Goal: Transaction & Acquisition: Obtain resource

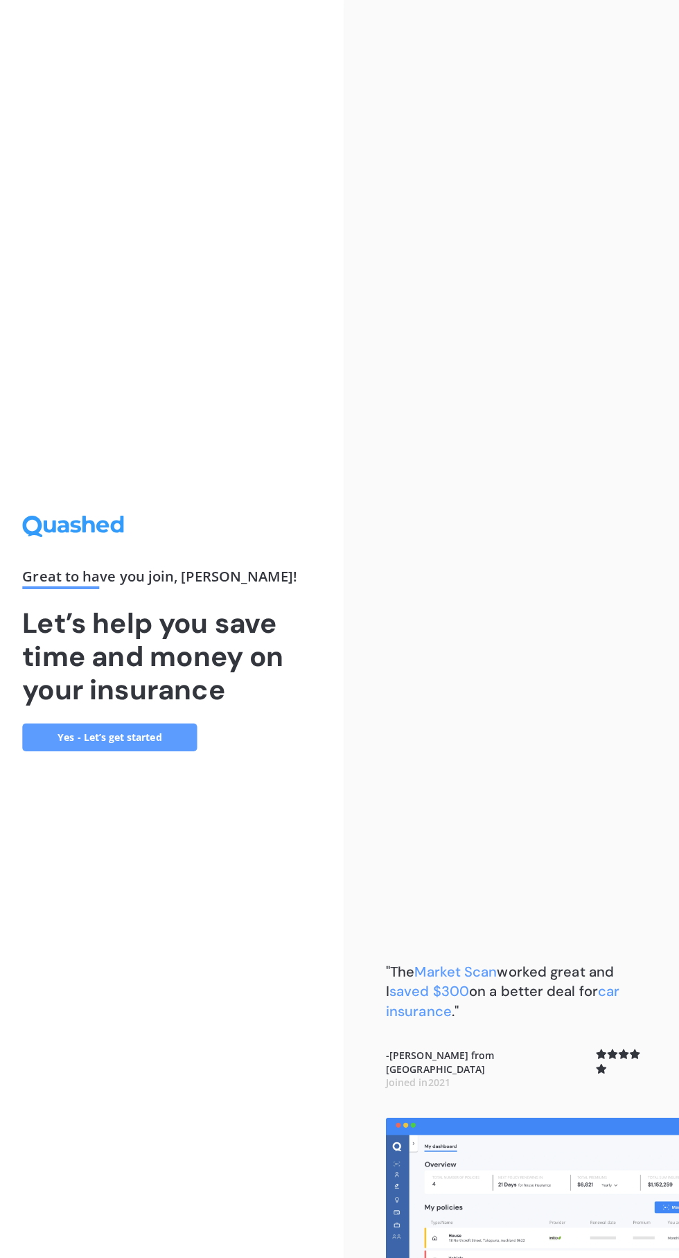
scroll to position [103, 0]
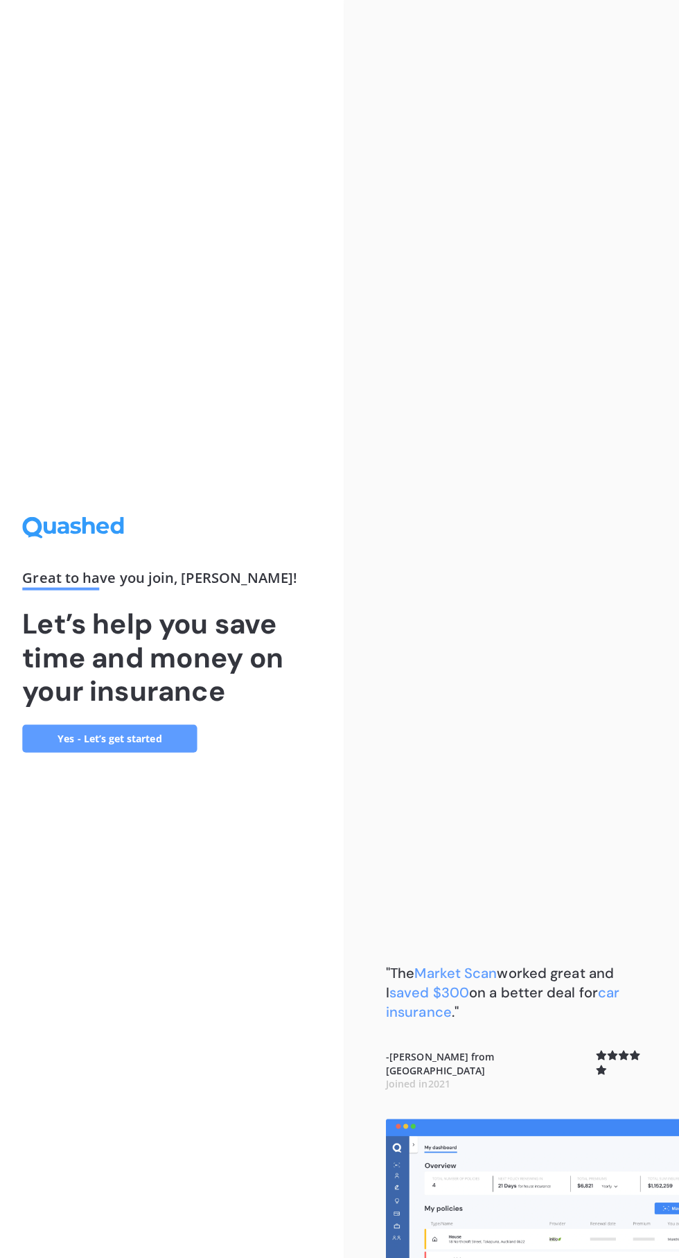
click at [106, 718] on link "Yes - Let’s get started" at bounding box center [114, 732] width 173 height 28
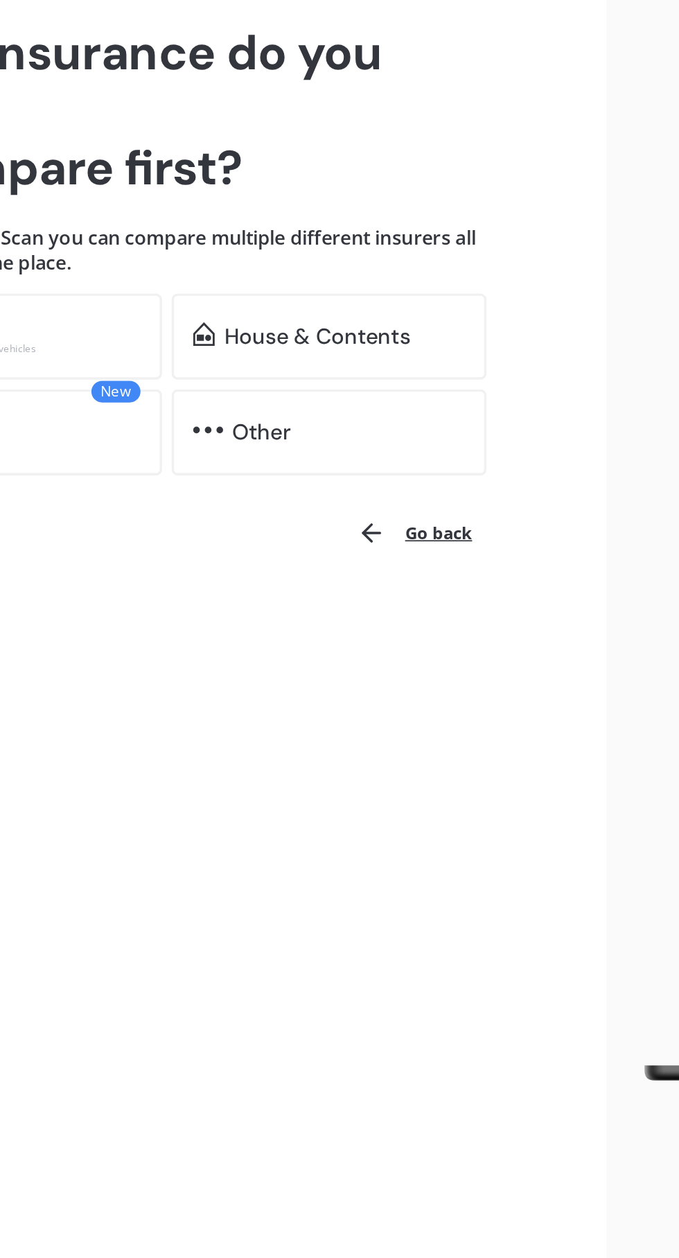
click at [290, 290] on div "House & Contents" at bounding box center [341, 296] width 107 height 14
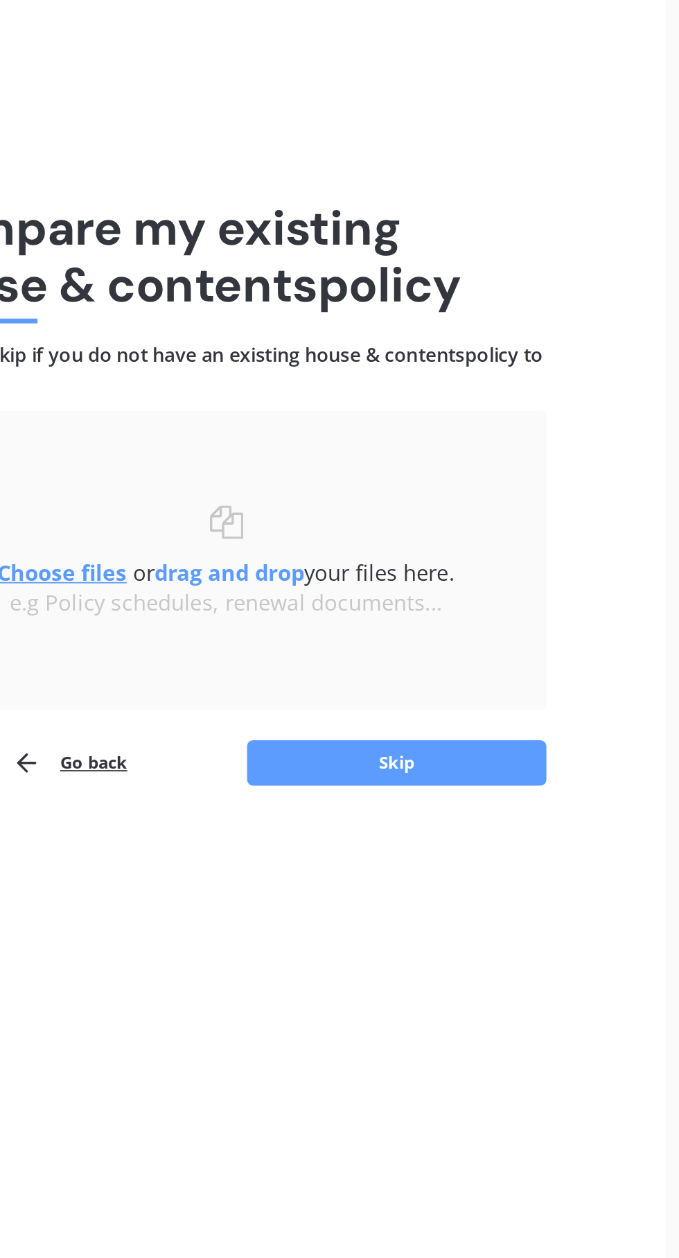
click at [345, 448] on button "Skip" at bounding box center [353, 441] width 173 height 26
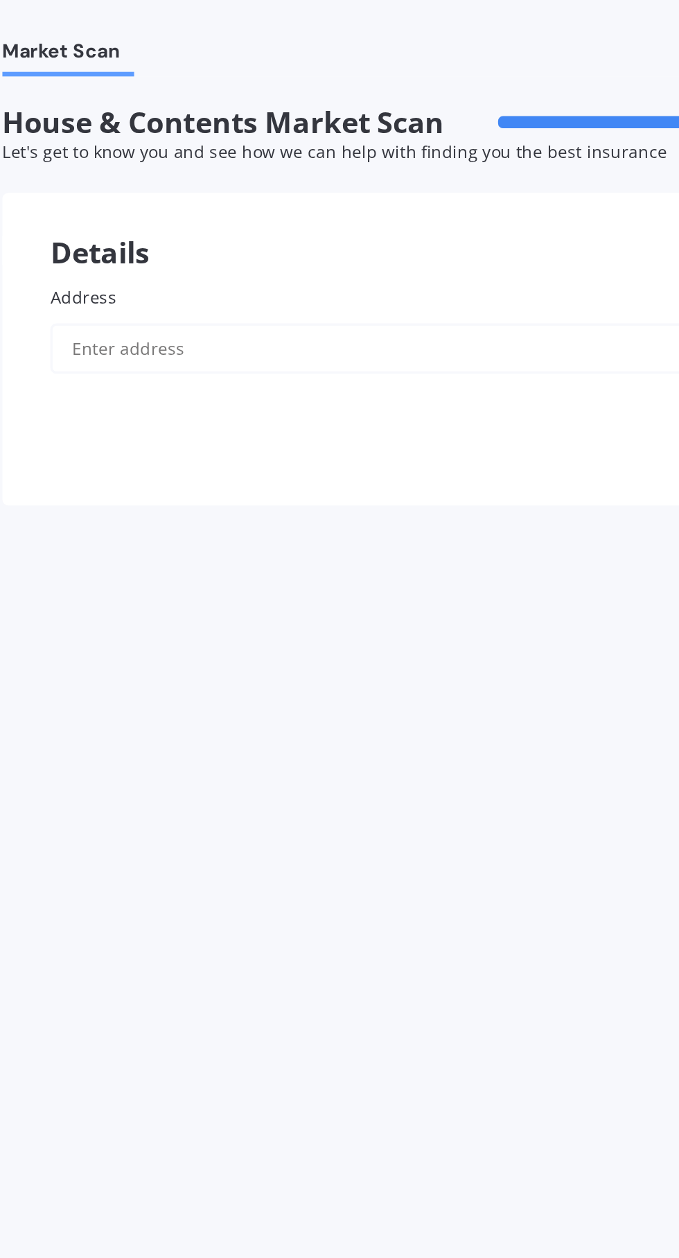
click at [173, 207] on input "Address" at bounding box center [364, 201] width 507 height 29
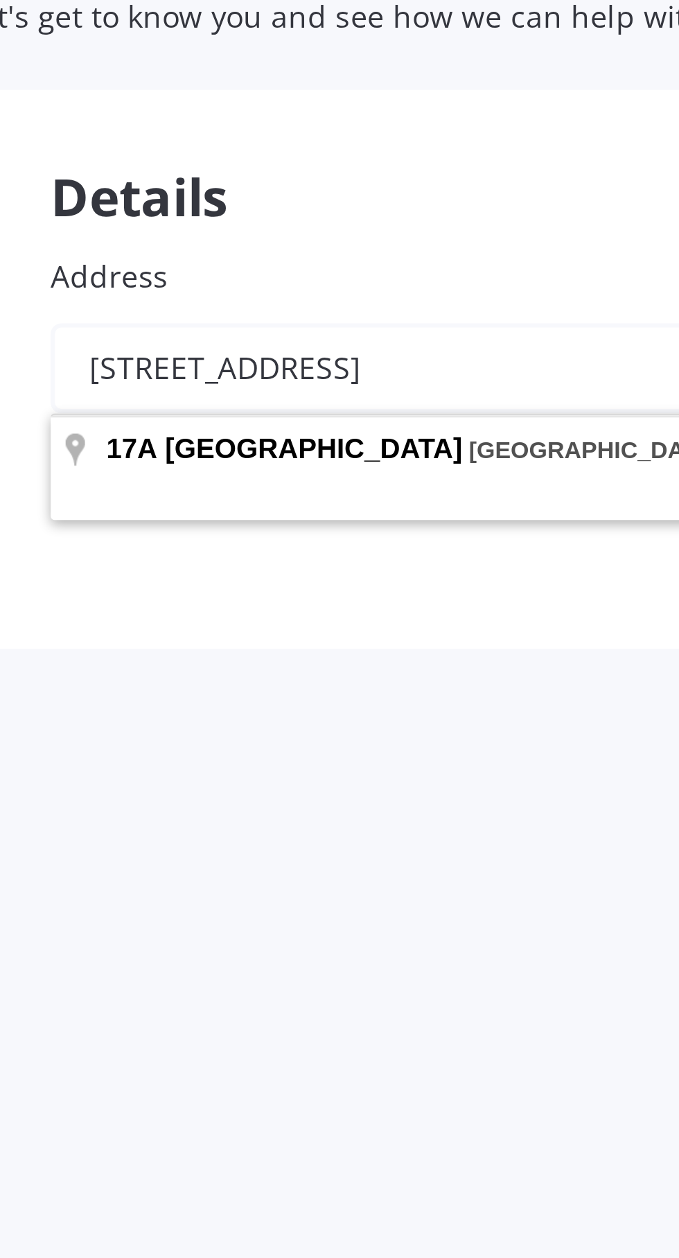
type input "[STREET_ADDRESS]"
click at [549, 227] on button "Search" at bounding box center [583, 240] width 69 height 26
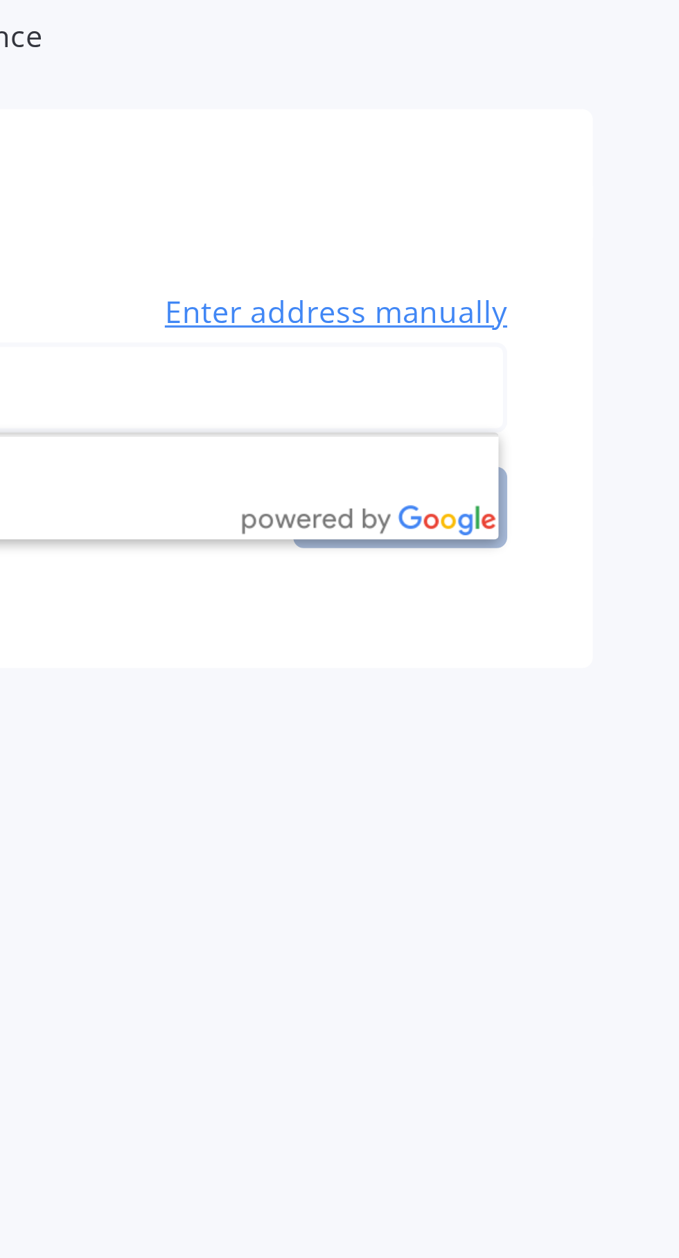
click at [589, 177] on span "Enter address manually" at bounding box center [562, 178] width 111 height 14
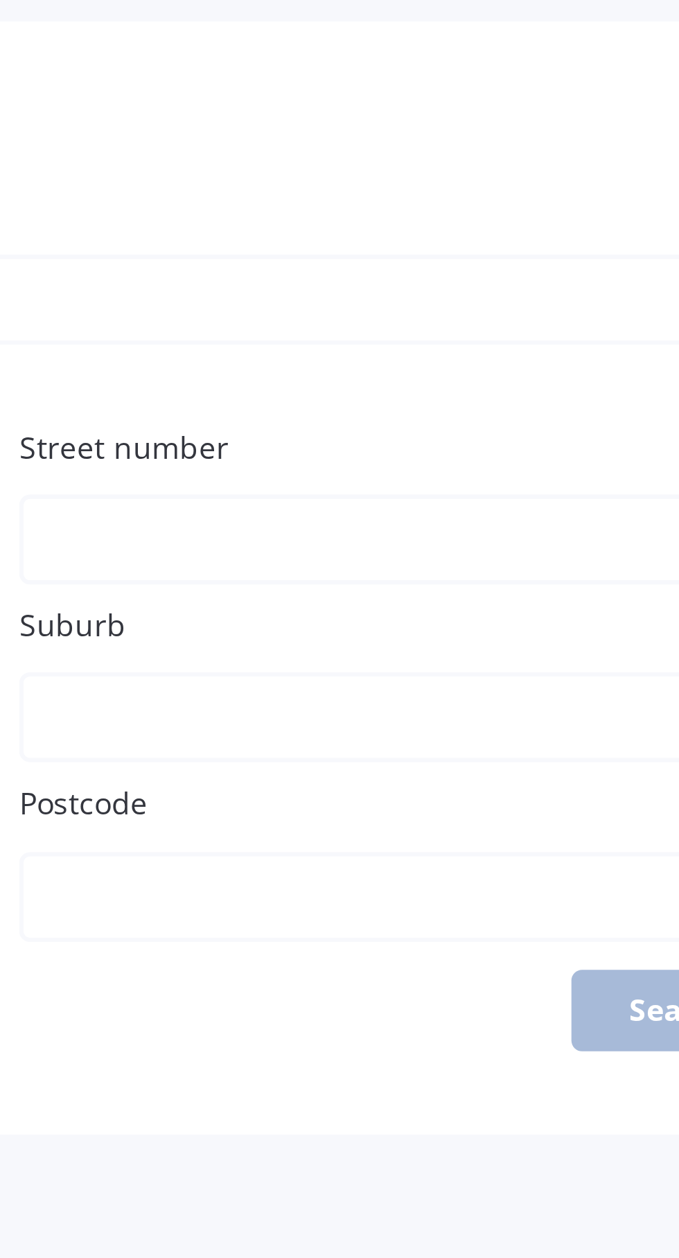
click at [451, 275] on input "Street number" at bounding box center [494, 279] width 248 height 29
type input "2"
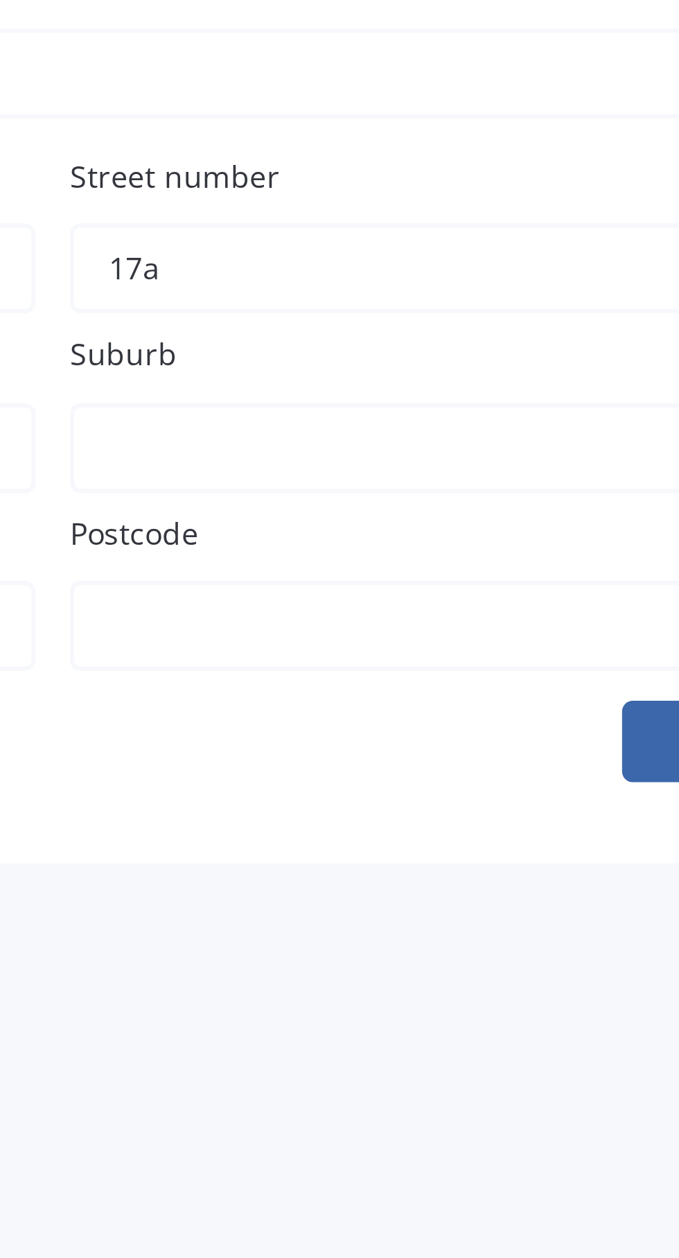
type input "17a"
click at [421, 311] on input "Suburb" at bounding box center [494, 322] width 248 height 29
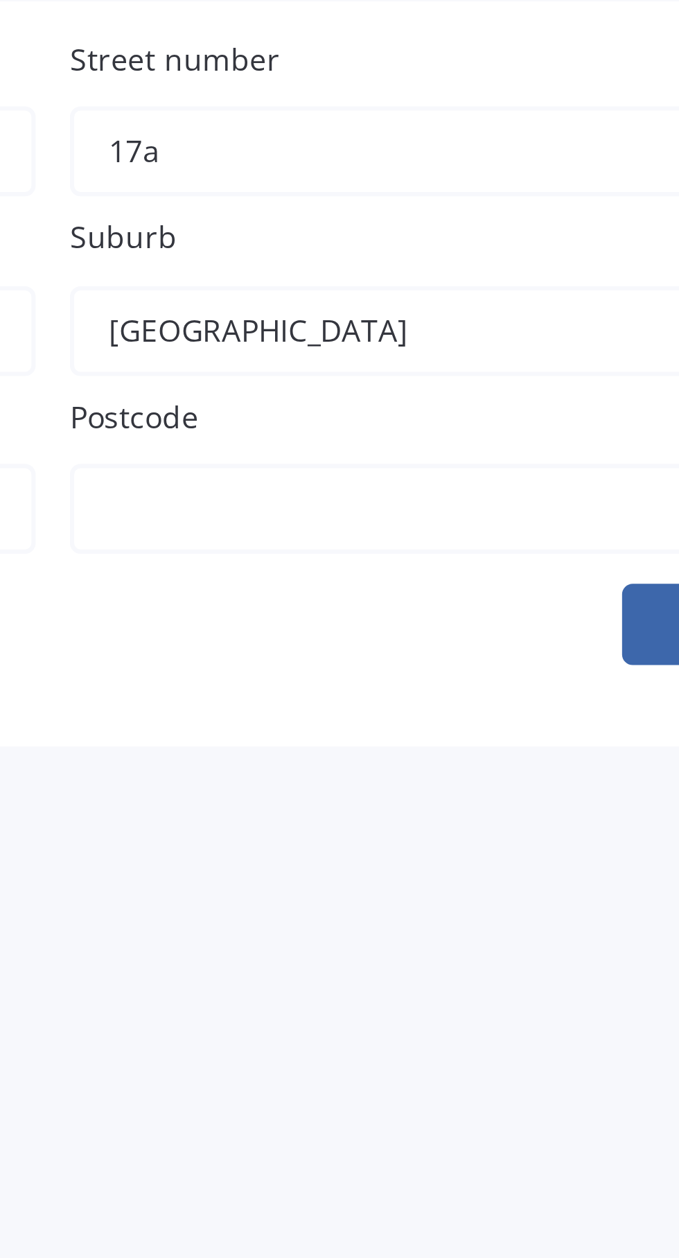
type input "[GEOGRAPHIC_DATA]"
click at [412, 377] on input "Postcode" at bounding box center [494, 380] width 248 height 29
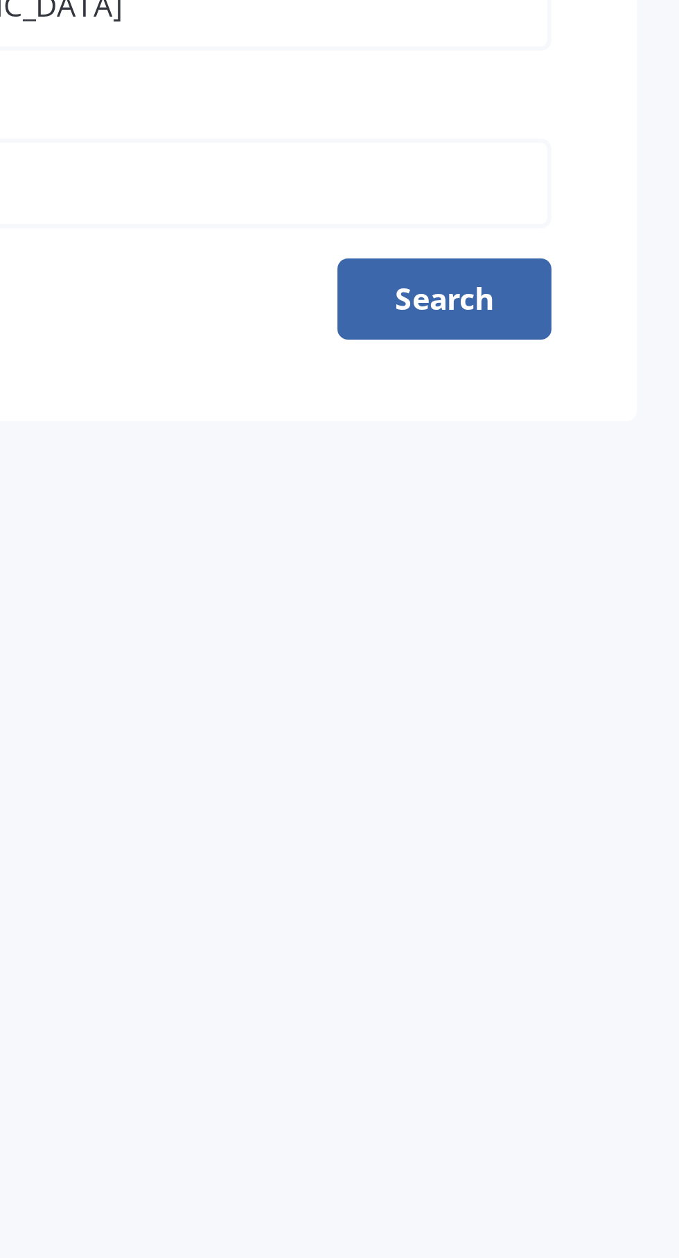
type input "5712"
click at [592, 491] on button "Search" at bounding box center [583, 477] width 69 height 26
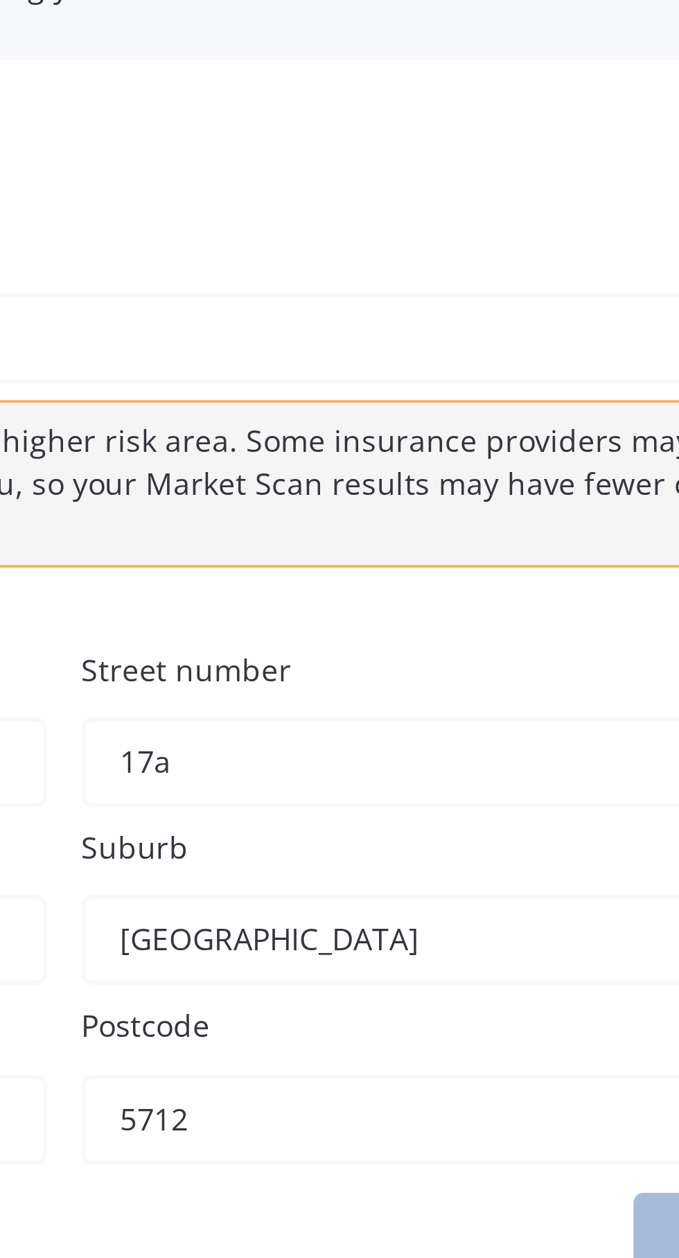
click at [426, 354] on input "17a" at bounding box center [494, 338] width 248 height 29
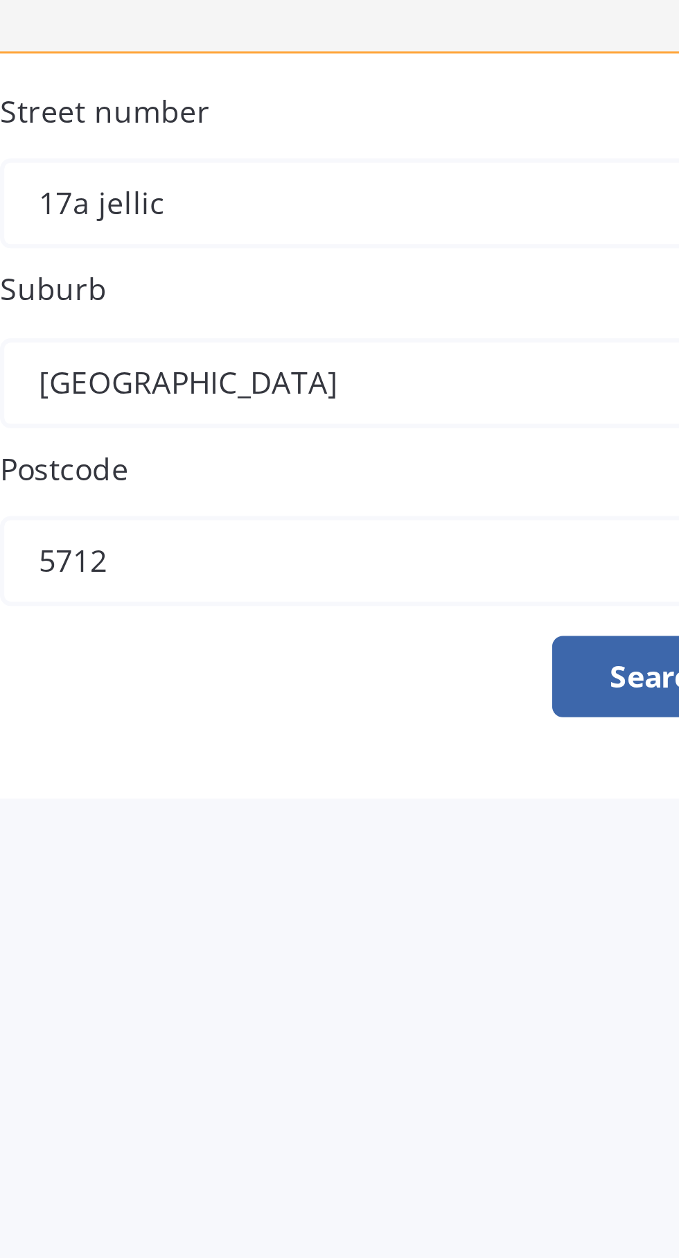
type input "17a jellic"
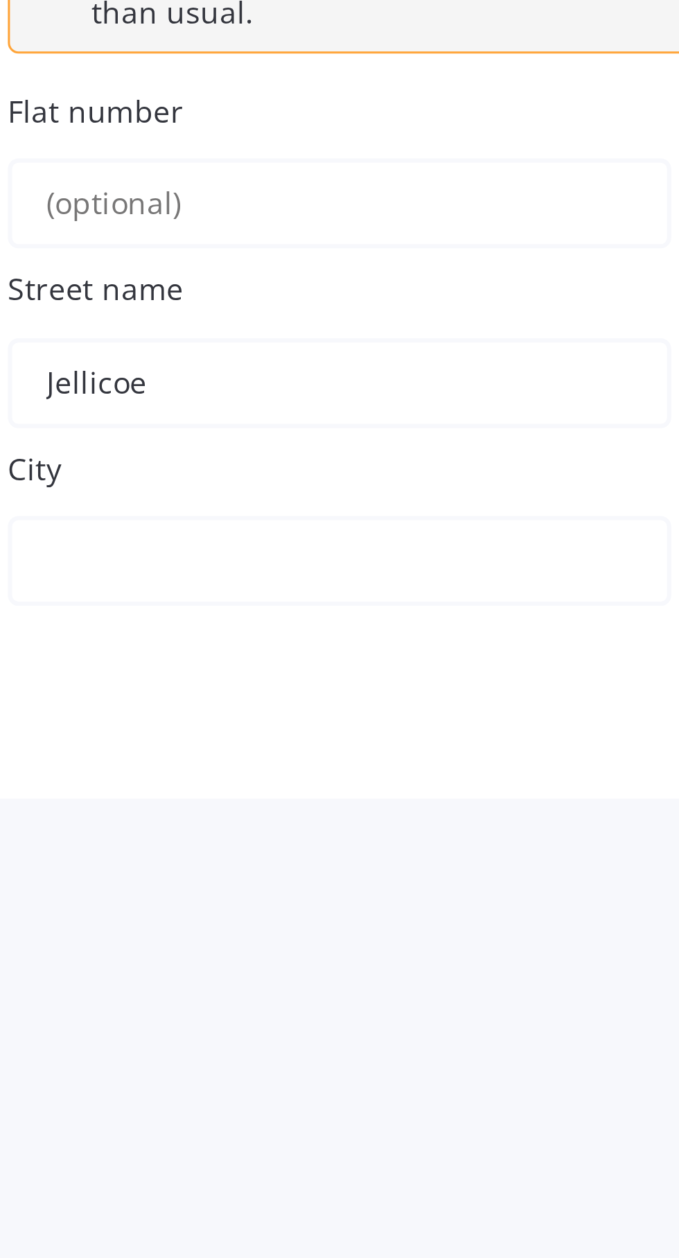
type input "Jellicoe"
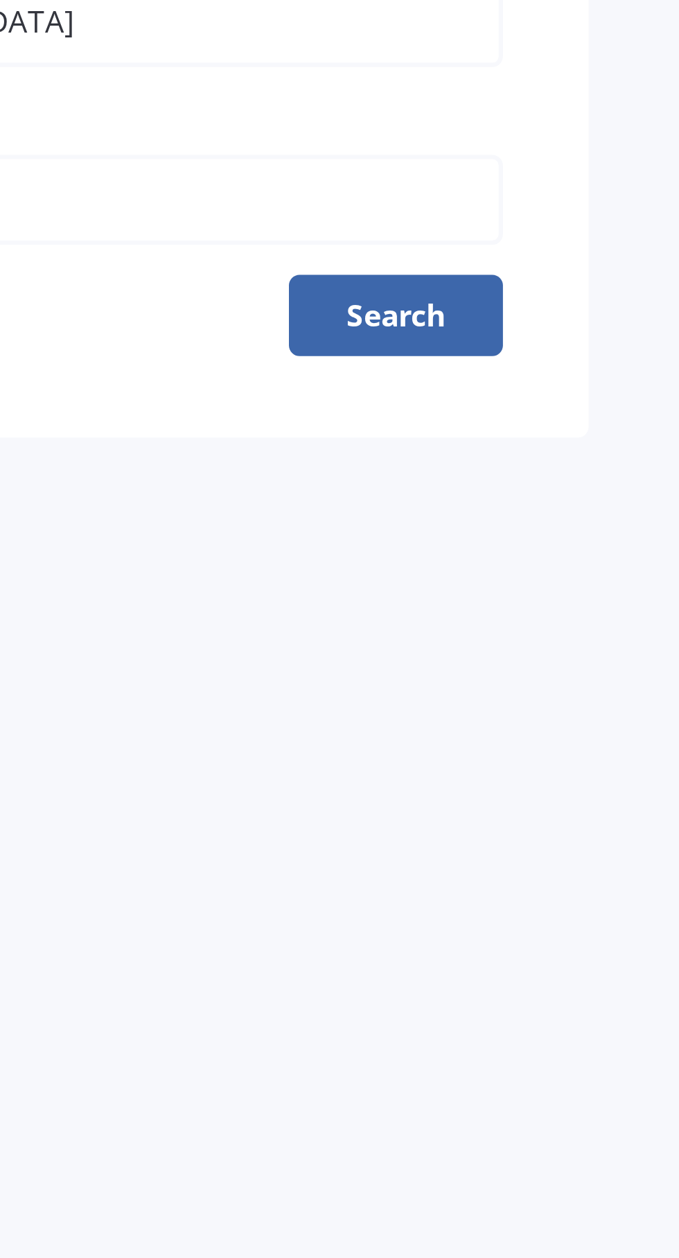
click at [594, 491] on button "Search" at bounding box center [583, 477] width 69 height 26
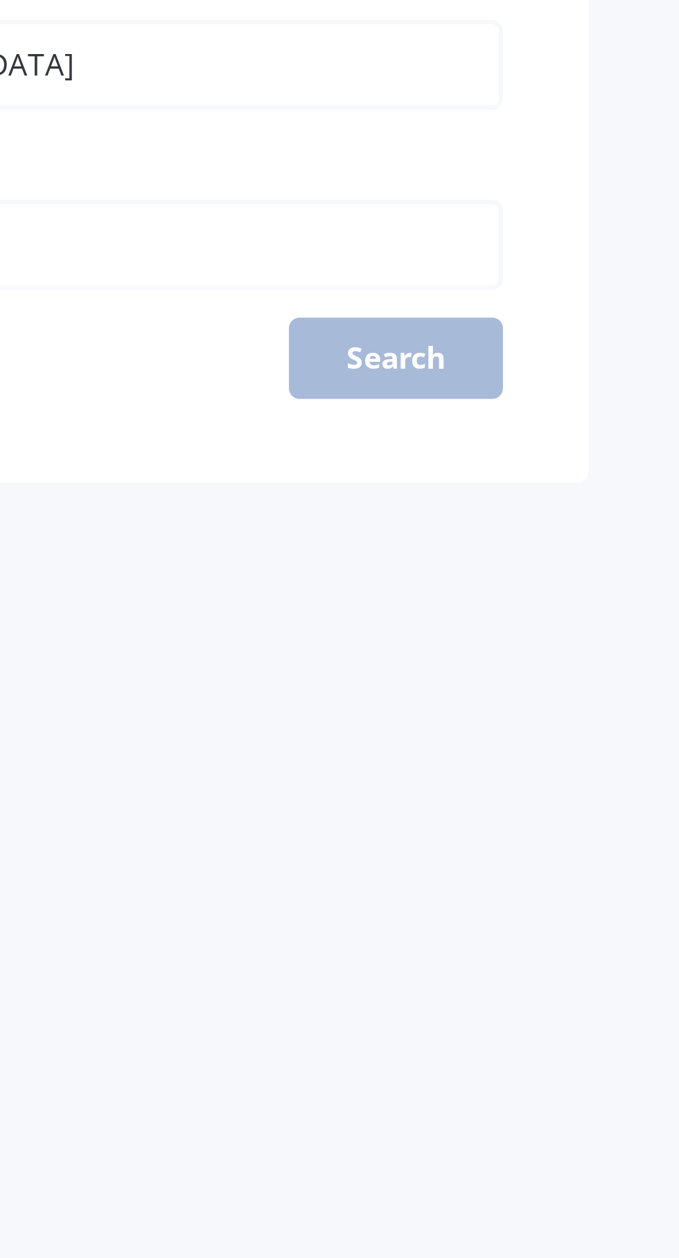
click at [471, 469] on input "5712" at bounding box center [494, 454] width 248 height 29
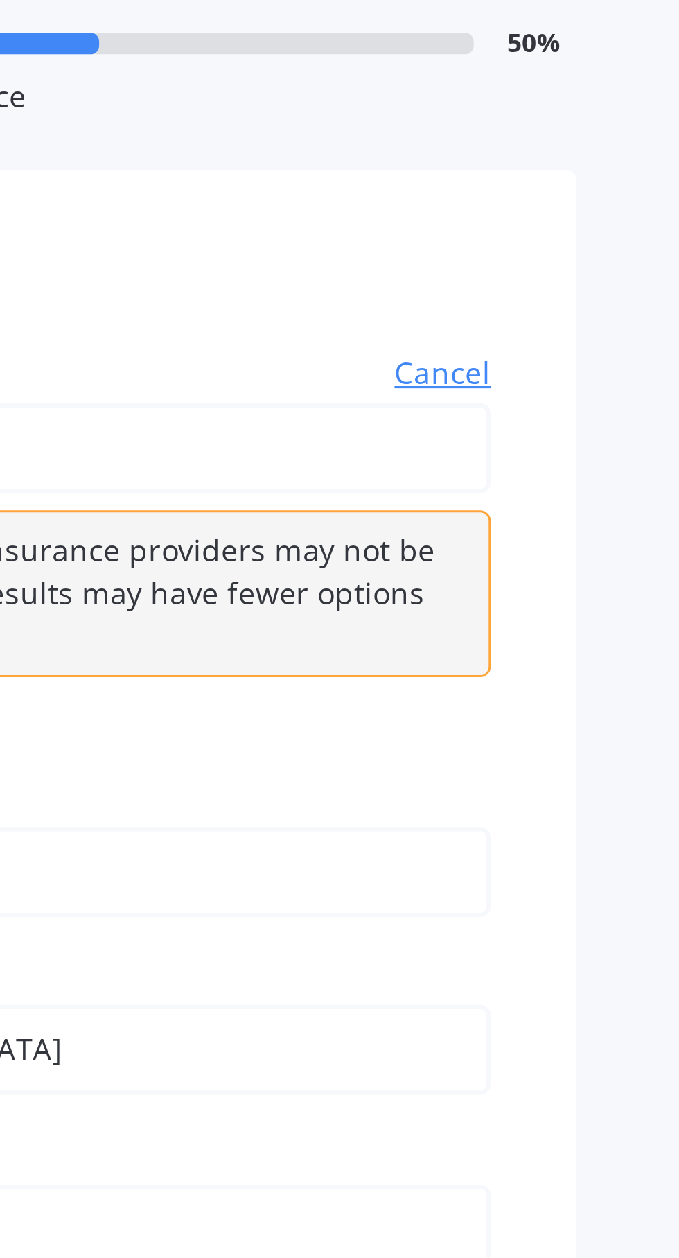
click at [612, 182] on span "Cancel" at bounding box center [602, 178] width 31 height 14
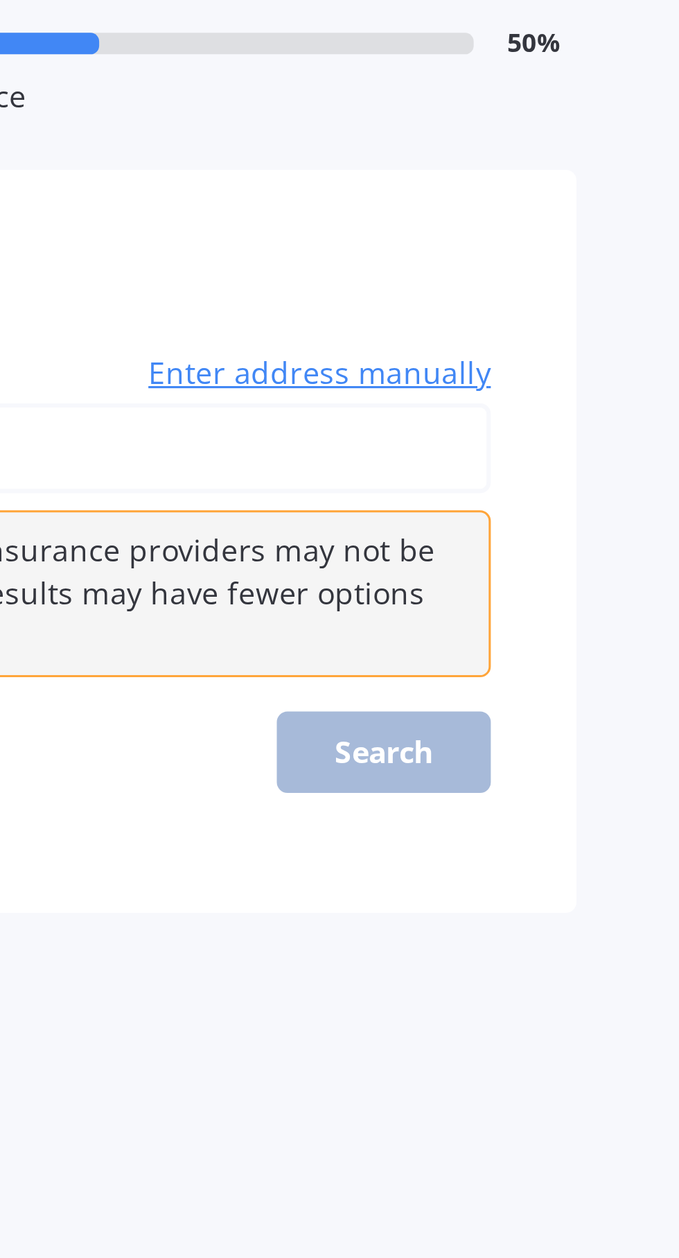
click at [592, 313] on div "Enter address manually It appears your property may be in a higher risk area. S…" at bounding box center [364, 250] width 507 height 126
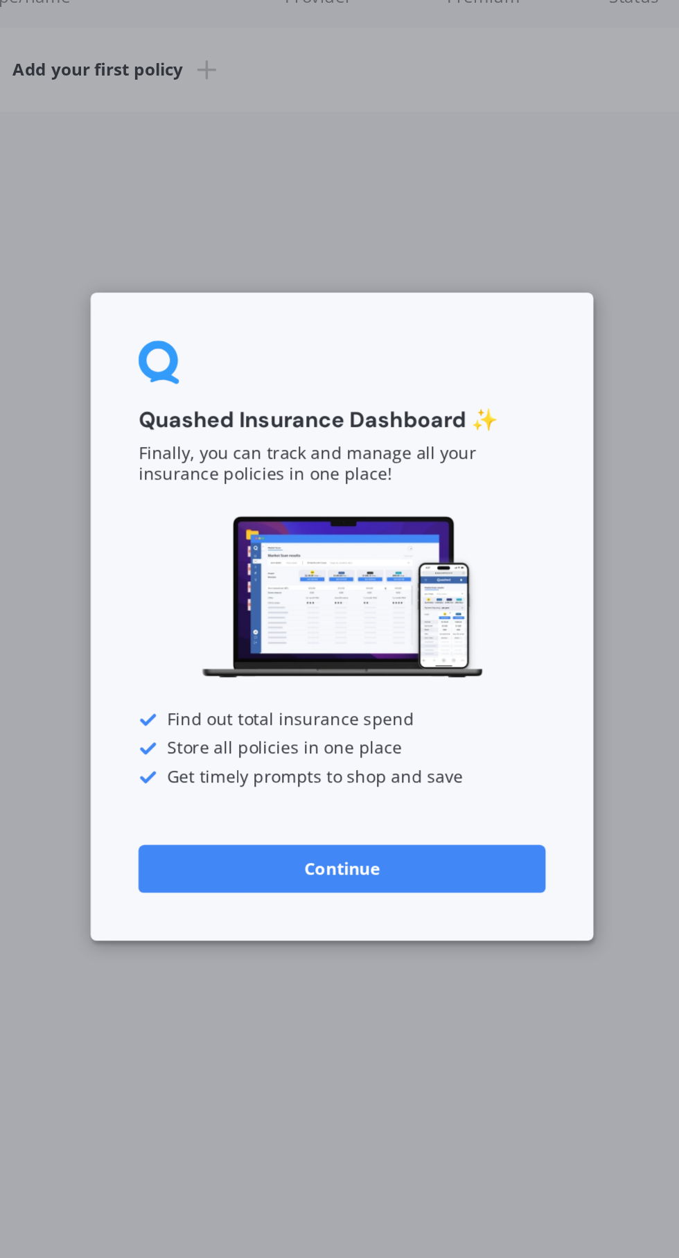
click at [392, 789] on button "Continue" at bounding box center [340, 775] width 236 height 28
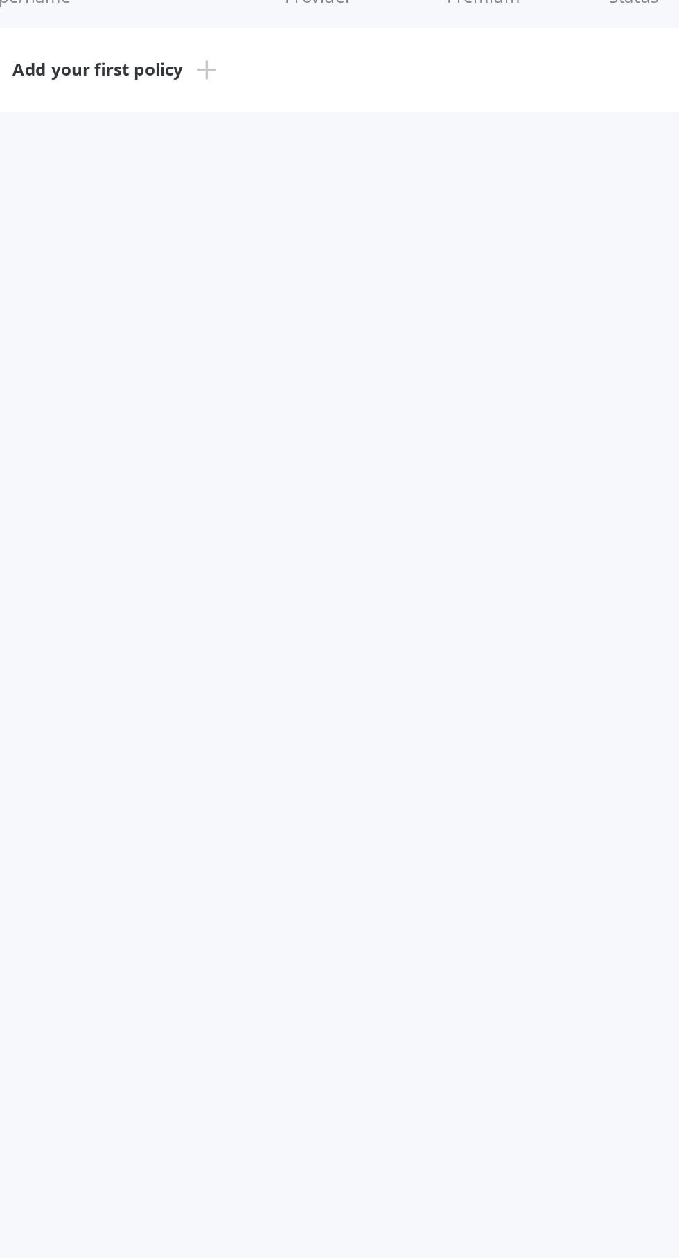
click at [277, 314] on link "Add your first policy" at bounding box center [366, 312] width 559 height 49
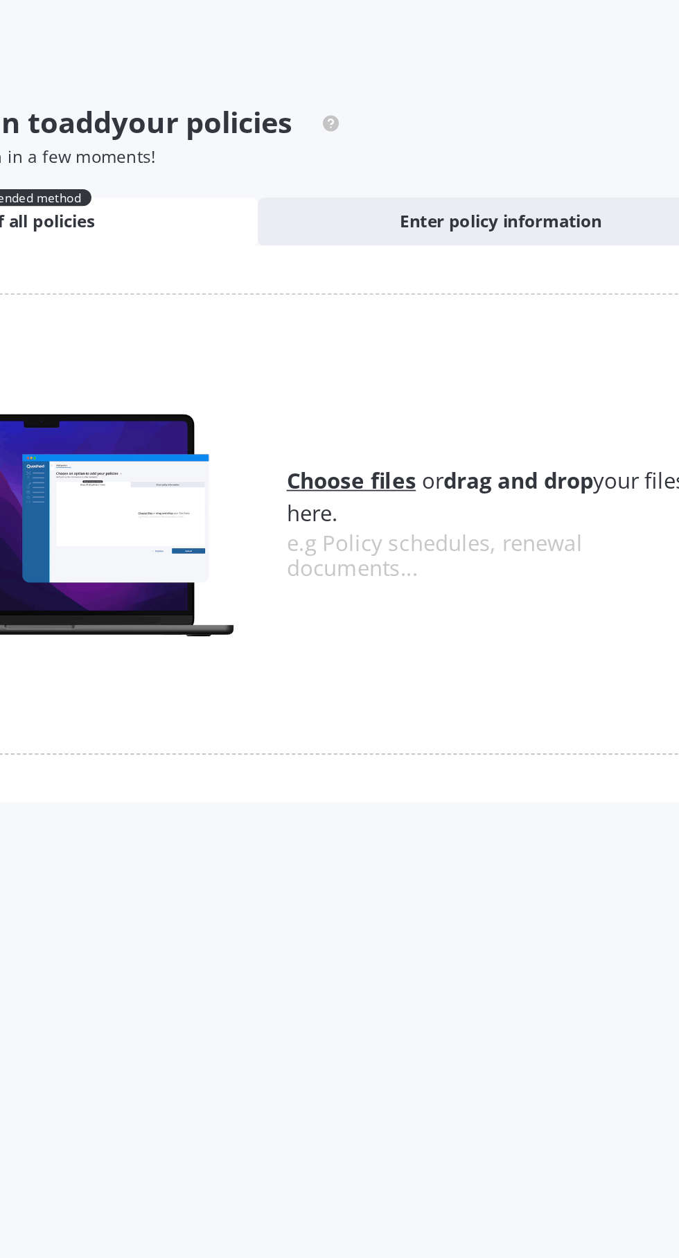
click at [500, 138] on div "Enter policy information" at bounding box center [505, 128] width 281 height 28
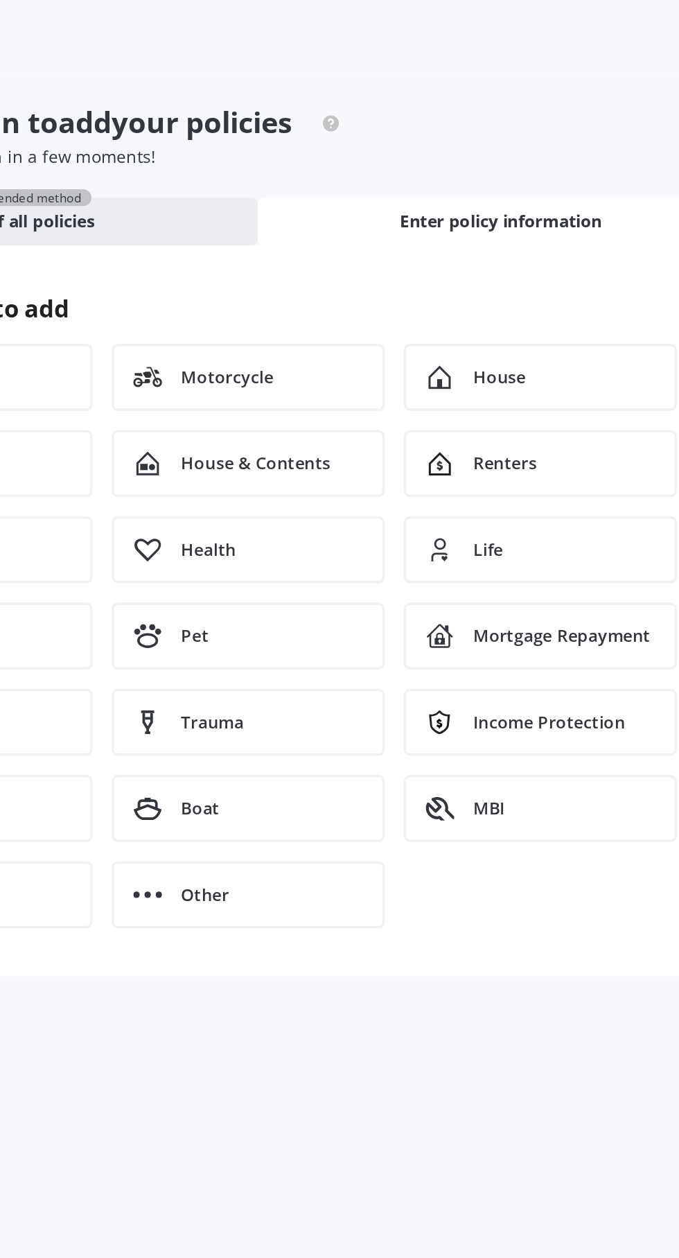
click at [355, 271] on span "House & Contents" at bounding box center [363, 268] width 87 height 14
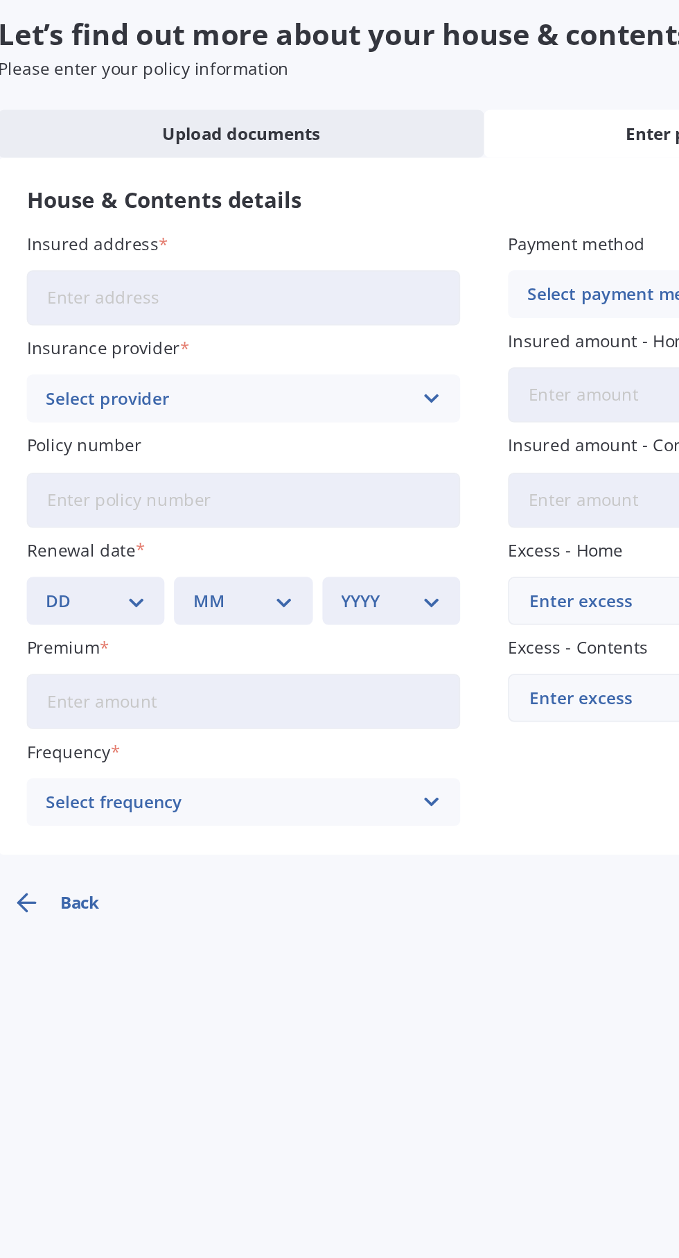
click at [139, 579] on button "Back" at bounding box center [145, 573] width 125 height 33
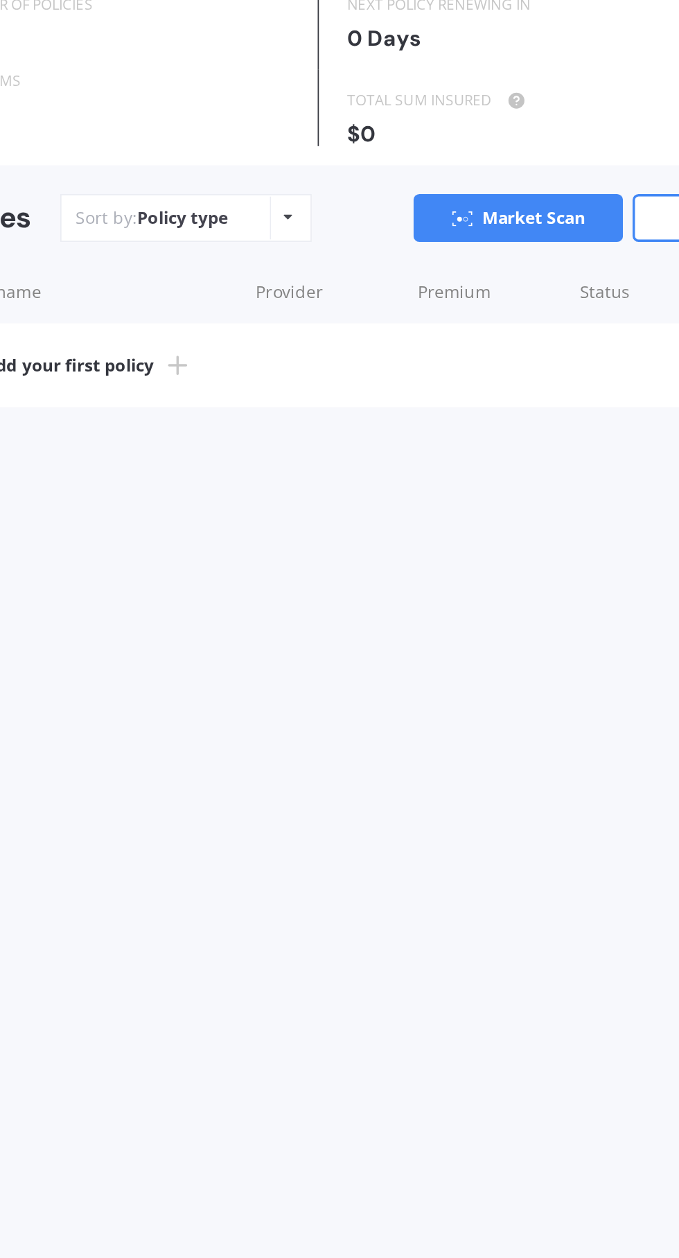
scroll to position [103, 0]
